Goal: Task Accomplishment & Management: Use online tool/utility

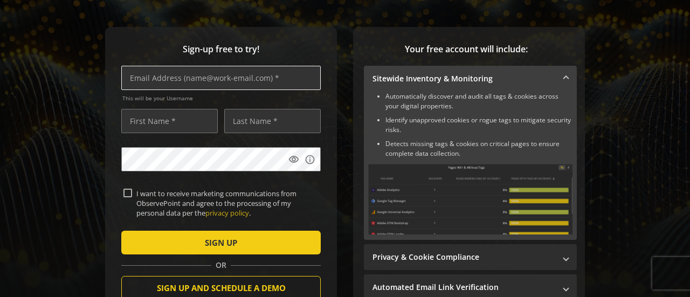
scroll to position [139, 0]
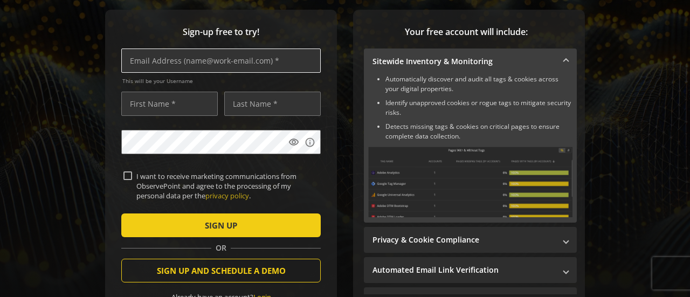
click at [201, 58] on input "text" at bounding box center [220, 61] width 199 height 24
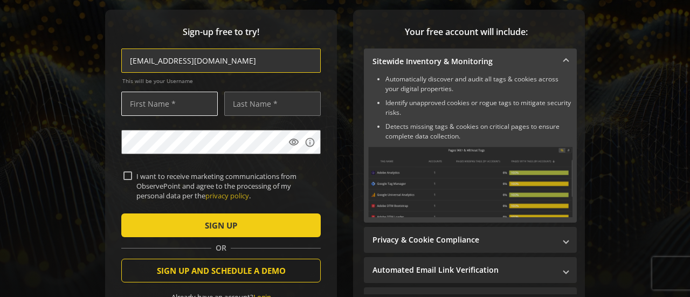
type input "[EMAIL_ADDRESS][DOMAIN_NAME]"
click at [148, 106] on input "text" at bounding box center [169, 104] width 97 height 24
type input "[PERSON_NAME]"
click at [254, 109] on input "text" at bounding box center [272, 104] width 97 height 24
type input "[PERSON_NAME]"
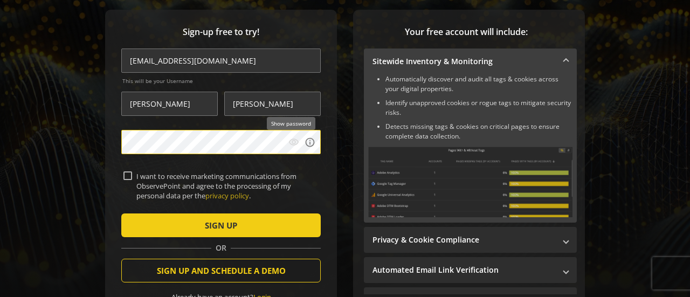
click at [293, 144] on mat-icon "visibility" at bounding box center [293, 142] width 11 height 11
click at [132, 174] on label "I want to receive marketing communications from ObservePoint and agree to the p…" at bounding box center [225, 186] width 187 height 30
click at [130, 174] on input "I want to receive marketing communications from ObservePoint and agree to the p…" at bounding box center [127, 175] width 9 height 9
click at [132, 174] on label "I want to receive marketing communications from ObservePoint and agree to the p…" at bounding box center [225, 186] width 187 height 30
click at [130, 174] on input "I want to receive marketing communications from ObservePoint and agree to the p…" at bounding box center [127, 175] width 9 height 9
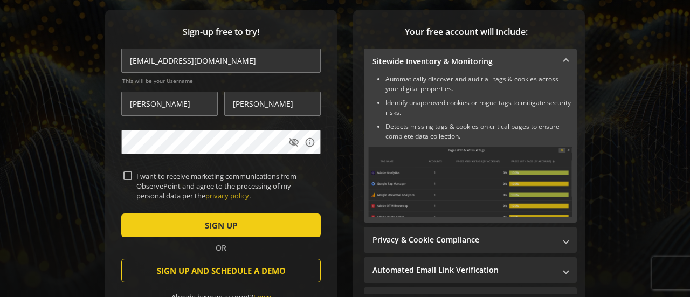
checkbox input "false"
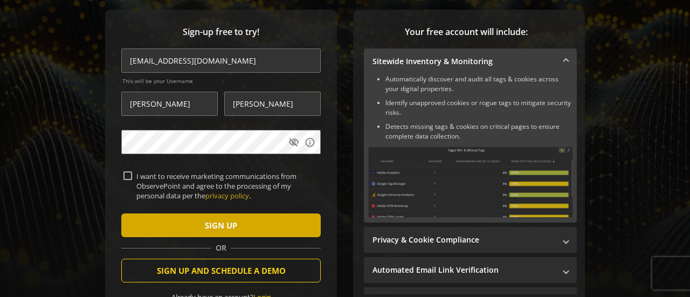
click at [151, 222] on span "submit" at bounding box center [220, 225] width 199 height 26
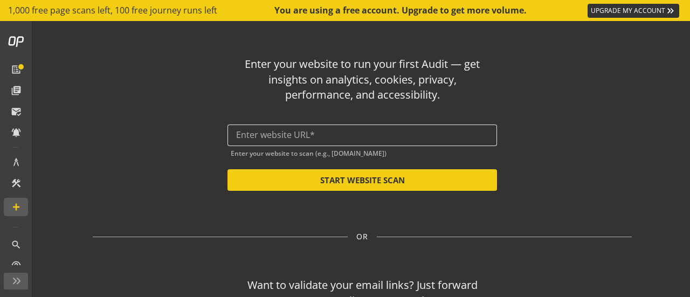
click at [250, 139] on input "text" at bounding box center [362, 135] width 252 height 10
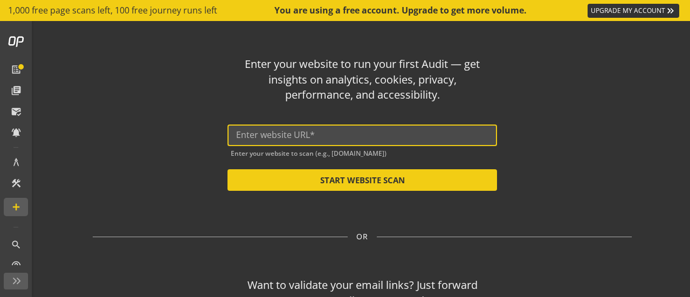
paste input "[URL][DOMAIN_NAME]"
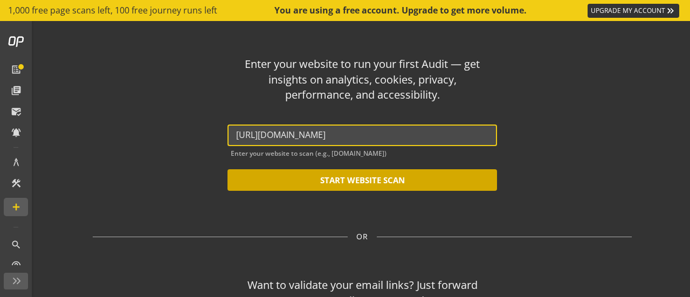
type input "[URL][DOMAIN_NAME]"
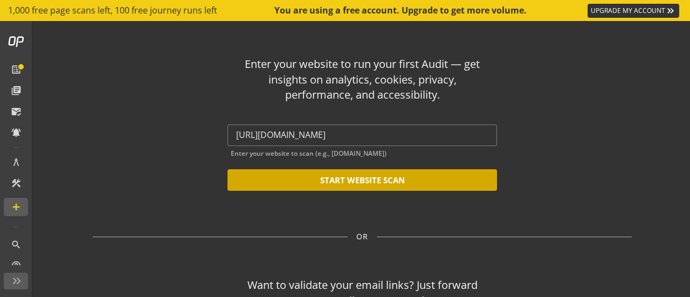
click at [304, 183] on button "START WEBSITE SCAN" at bounding box center [363, 180] width 270 height 22
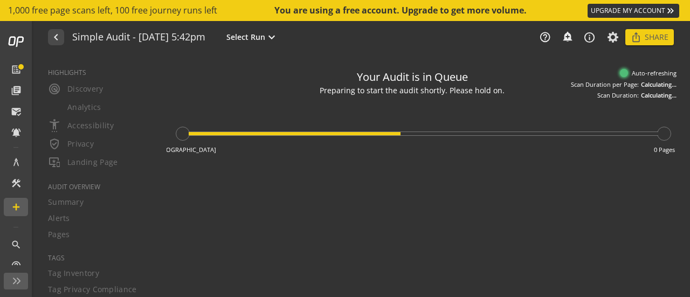
type textarea "Notes can include: -a description of what this audit is validating -changes in …"
